Goal: Find specific page/section: Find specific page/section

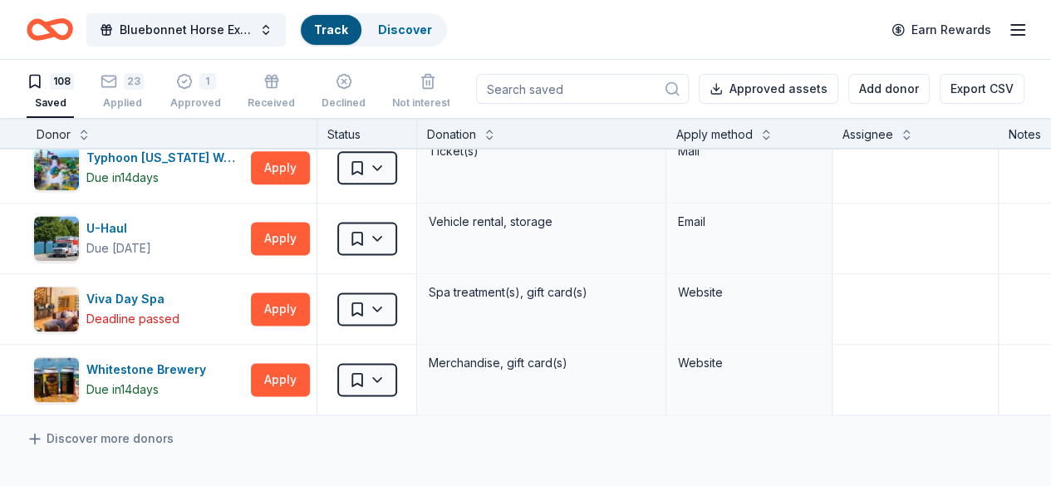
scroll to position [7367, 0]
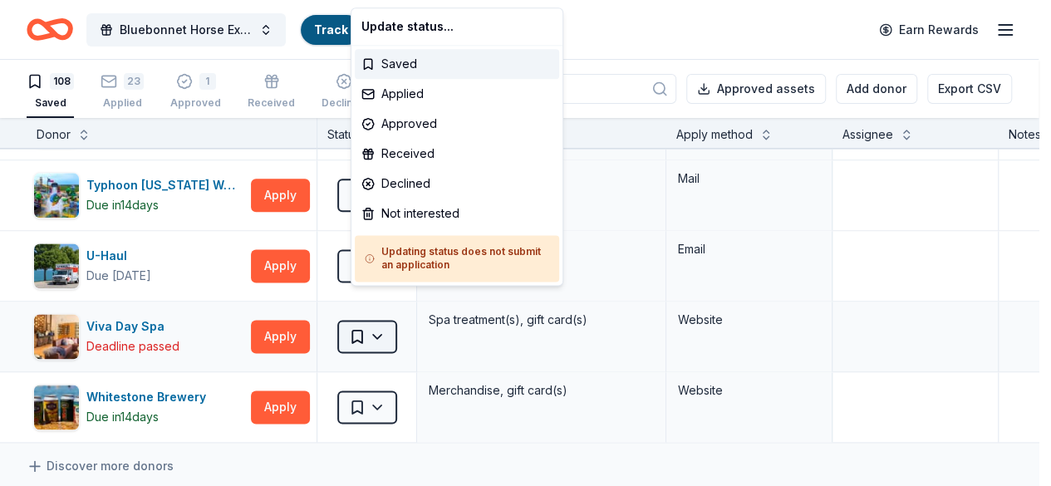
click at [381, 313] on html "Bluebonnet Horse Expo & Training Challenge Track Discover Earn Rewards 108 Save…" at bounding box center [525, 243] width 1051 height 486
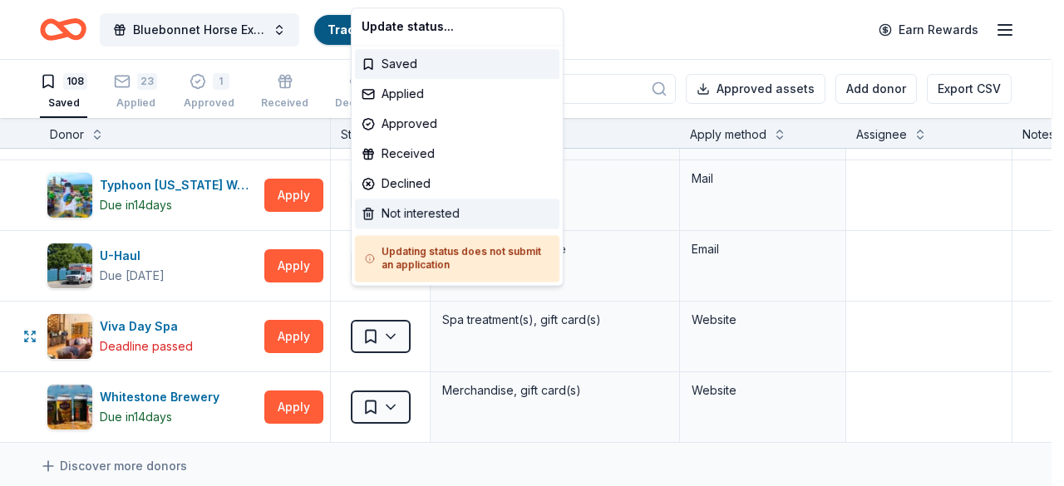
click at [435, 214] on div "Not interested" at bounding box center [457, 214] width 204 height 30
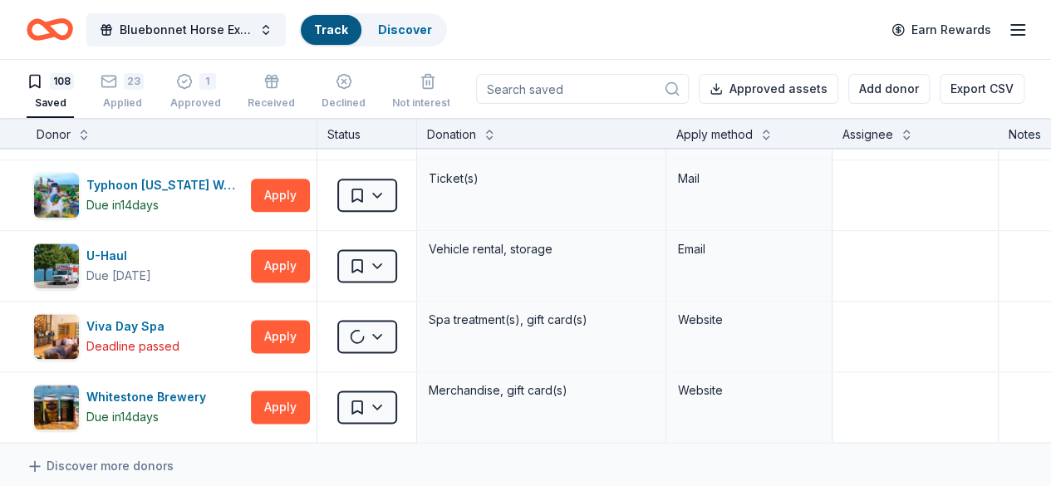
drag, startPoint x: 1047, startPoint y: 440, endPoint x: 1046, endPoint y: 429, distance: 10.8
click at [1046, 429] on html "Bluebonnet Horse Expo & Training Challenge Track Discover Earn Rewards 108 Save…" at bounding box center [525, 243] width 1051 height 486
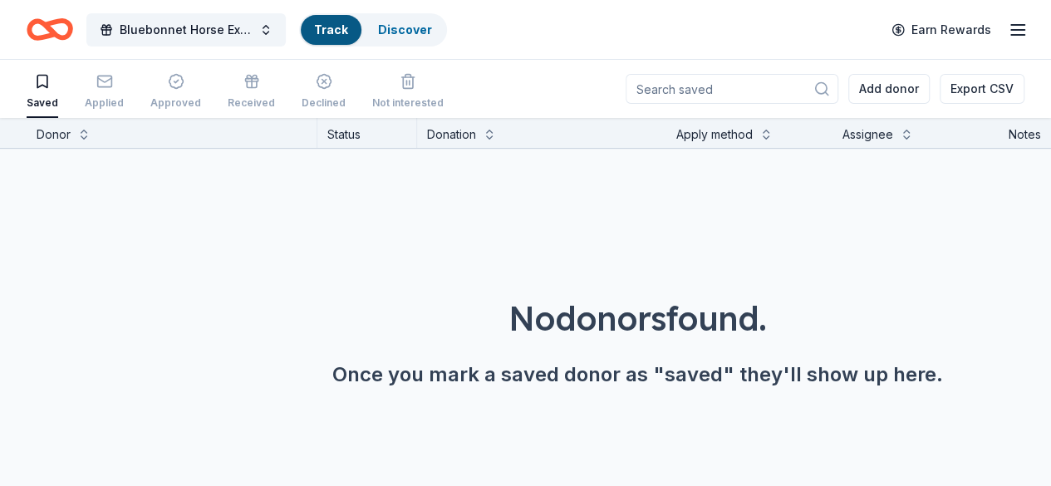
scroll to position [0, 0]
click at [47, 79] on icon "button" at bounding box center [42, 82] width 10 height 12
click at [118, 95] on div "Applied" at bounding box center [104, 91] width 39 height 37
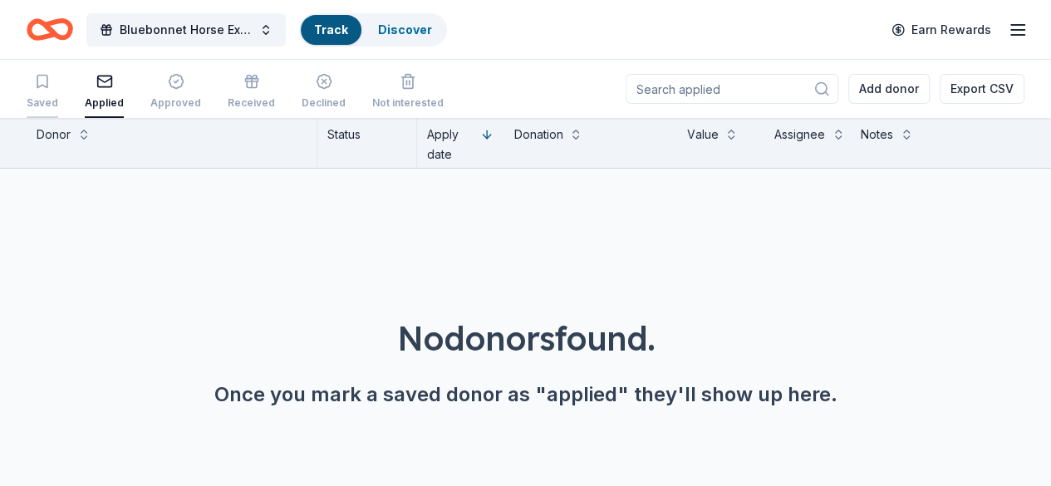
click at [48, 91] on div "Saved" at bounding box center [43, 91] width 32 height 37
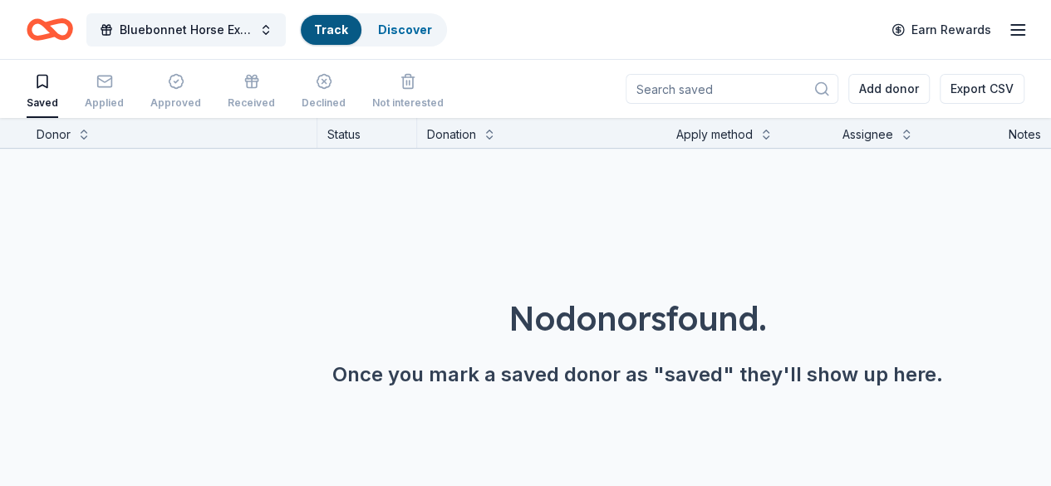
click at [1019, 35] on div "Bluebonnet Horse Expo & Training Challenge Track Discover Earn Rewards" at bounding box center [525, 29] width 1051 height 59
click at [1008, 26] on icon "button" at bounding box center [1018, 30] width 20 height 20
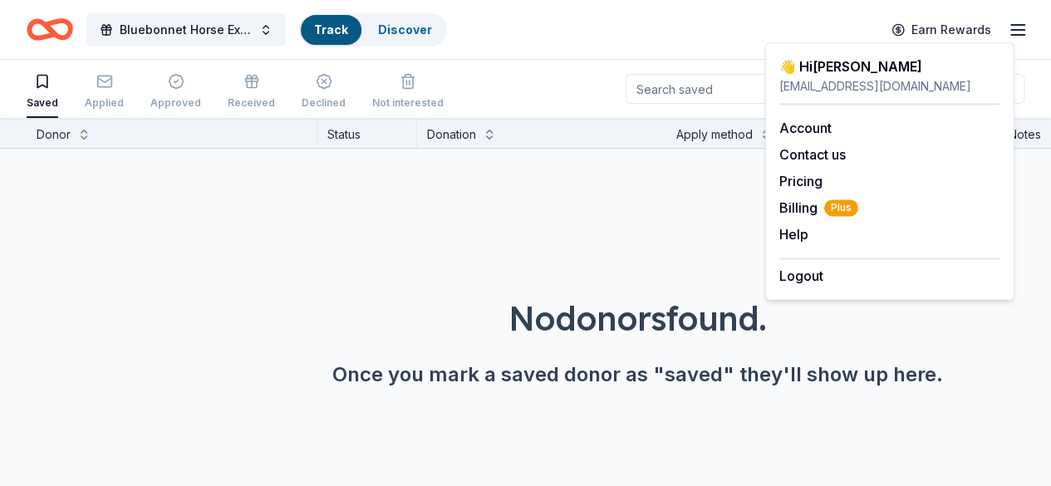
click at [818, 74] on div "👋 Hi [PERSON_NAME]" at bounding box center [889, 67] width 221 height 20
click at [815, 129] on link "Account" at bounding box center [805, 128] width 52 height 17
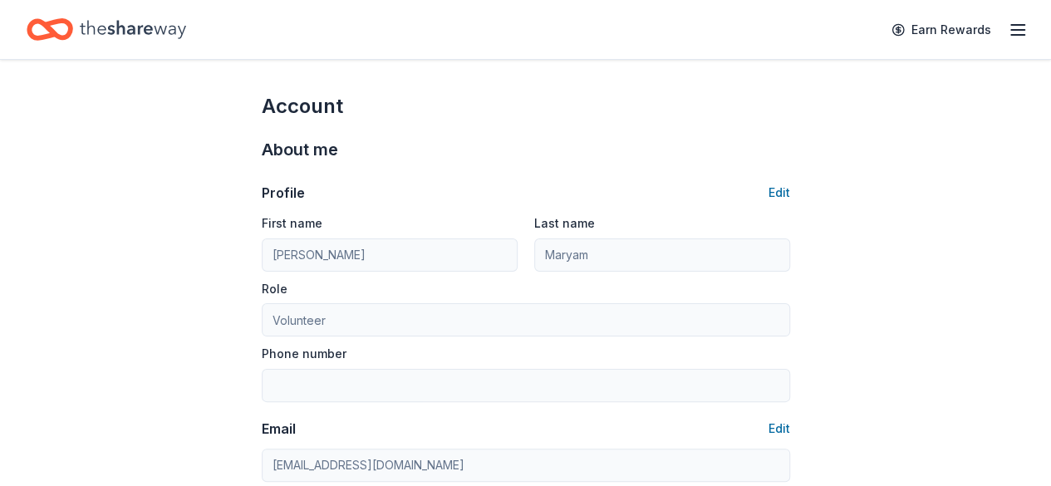
click at [142, 23] on icon "Home" at bounding box center [133, 29] width 106 height 34
click at [1013, 32] on icon "button" at bounding box center [1018, 30] width 20 height 20
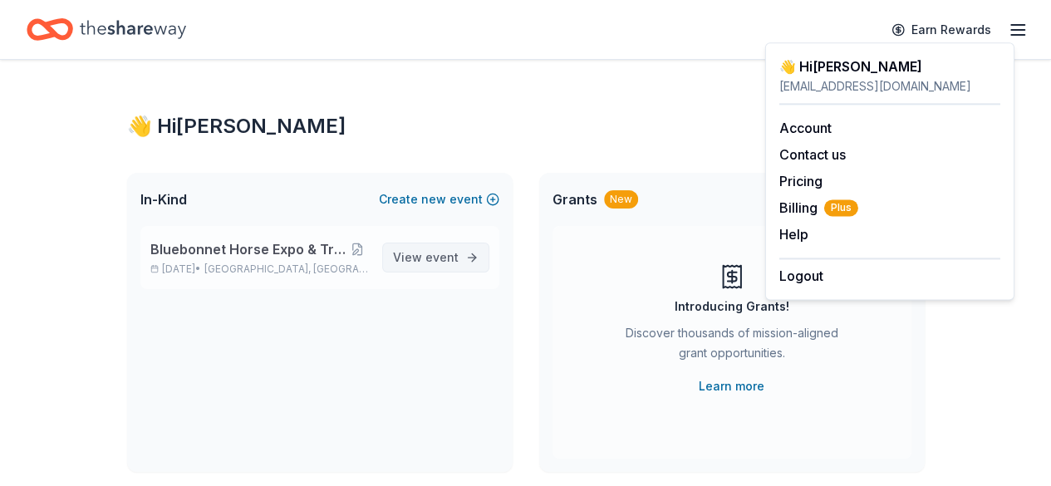
click at [456, 247] on link "View event" at bounding box center [435, 258] width 107 height 30
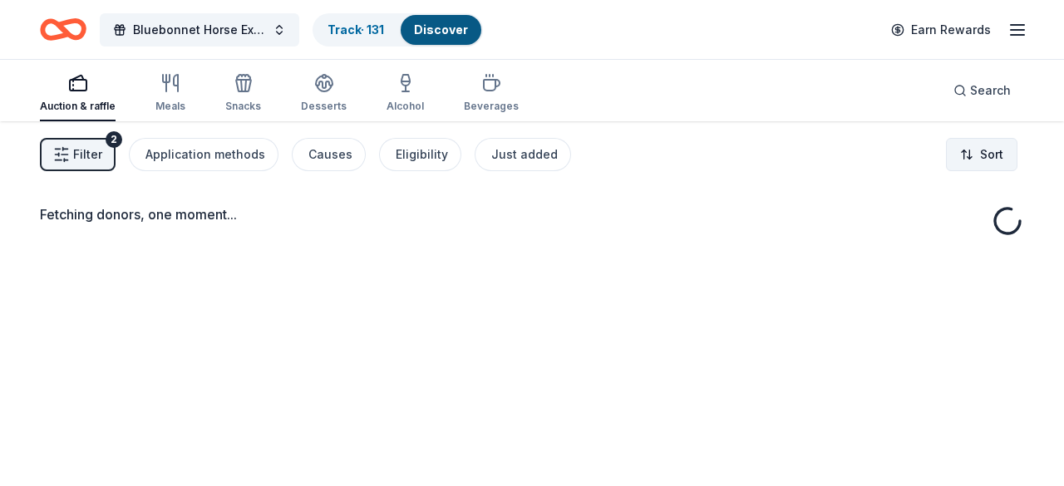
click at [982, 144] on html "Bluebonnet Horse Expo & Training Challenge Track · 131 Discover Earn Rewards Au…" at bounding box center [532, 243] width 1064 height 486
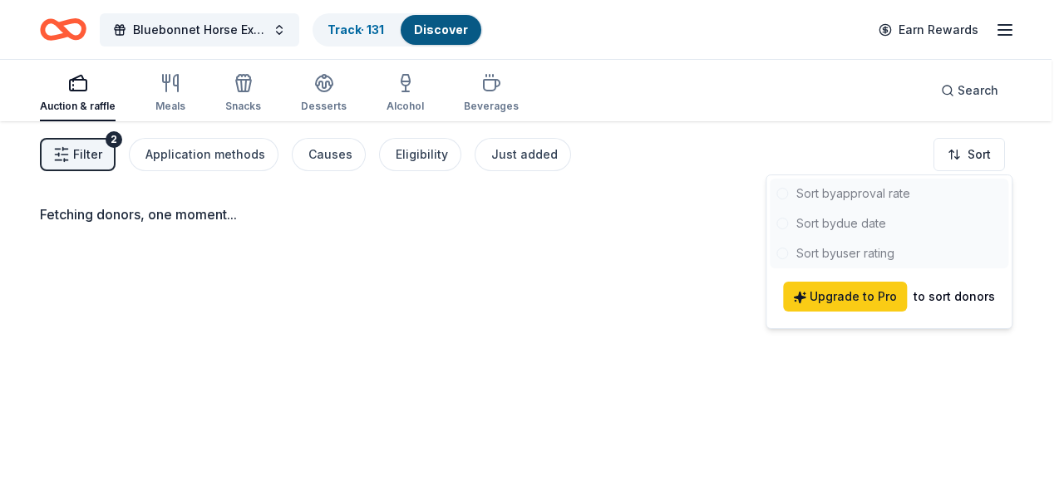
click at [1050, 82] on html "Bluebonnet Horse Expo & Training Challenge Track · 131 Discover Earn Rewards Au…" at bounding box center [532, 243] width 1064 height 486
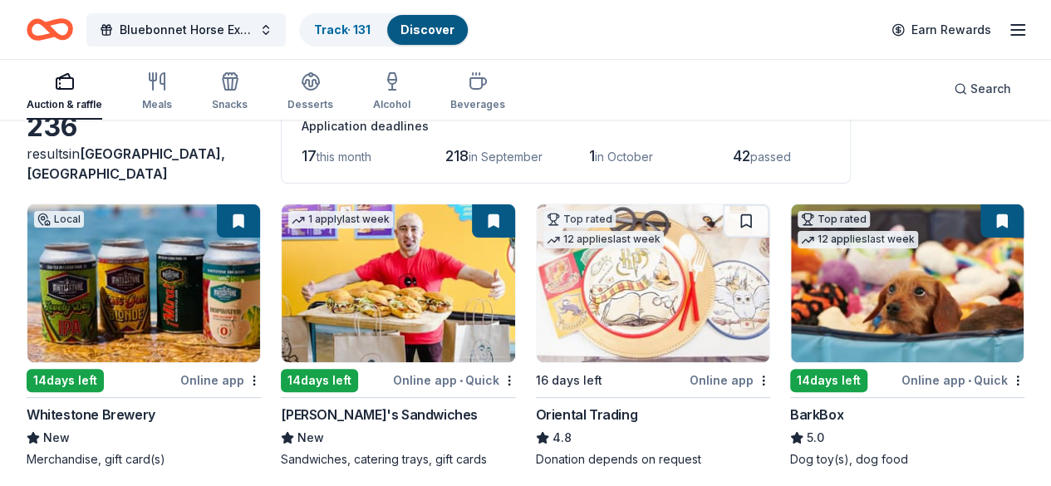
scroll to position [120, 0]
